Goal: Find specific page/section: Find specific page/section

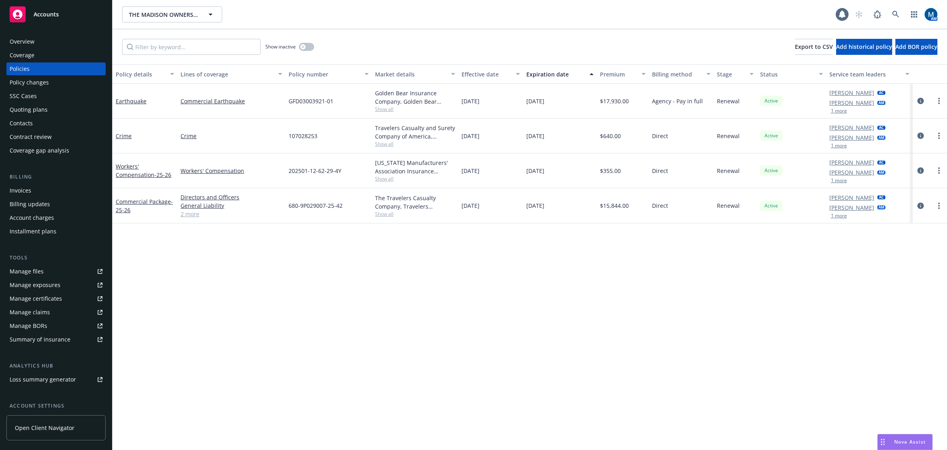
click at [560, 306] on div "Policy details Lines of coverage Policy number Market details Effective date Ex…" at bounding box center [529, 256] width 834 height 385
click at [58, 16] on div "Accounts" at bounding box center [56, 14] width 93 height 16
